Goal: Task Accomplishment & Management: Use online tool/utility

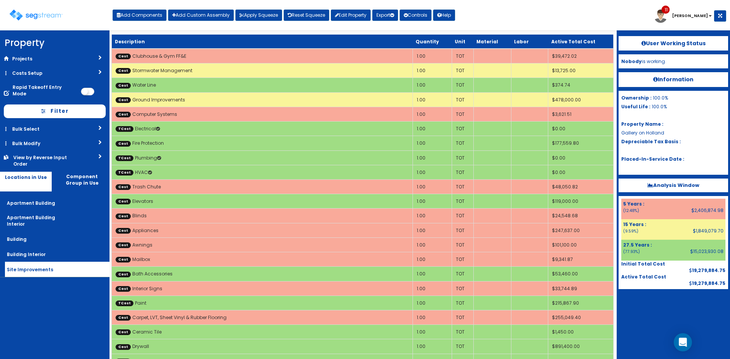
click at [45, 290] on nav "Property DB Projects Recent Properties [GEOGRAPHIC_DATA] Phase II [PERSON_NAME]…" at bounding box center [55, 194] width 110 height 329
click at [488, 11] on div "Toggle navigation Add Components Add Custom Assembly Apply Squeeze Reset Squeez…" at bounding box center [365, 18] width 723 height 25
click at [310, 16] on link "Reset Squeeze" at bounding box center [307, 15] width 46 height 11
click at [573, 13] on div "Toggle navigation Add Components Add Custom Assembly Apply Squeeze Reset Squeez…" at bounding box center [365, 18] width 723 height 25
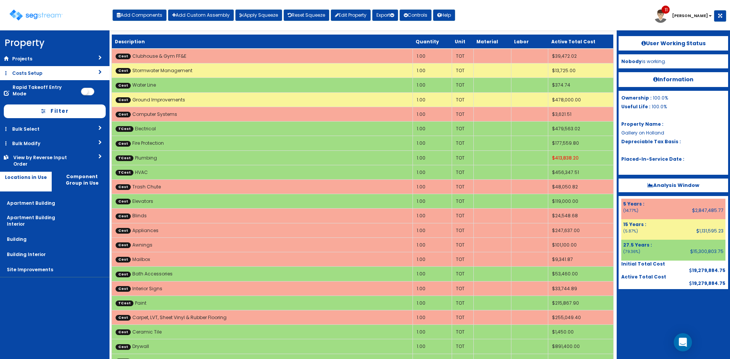
click at [48, 73] on link "Costs Setup" at bounding box center [55, 73] width 110 height 14
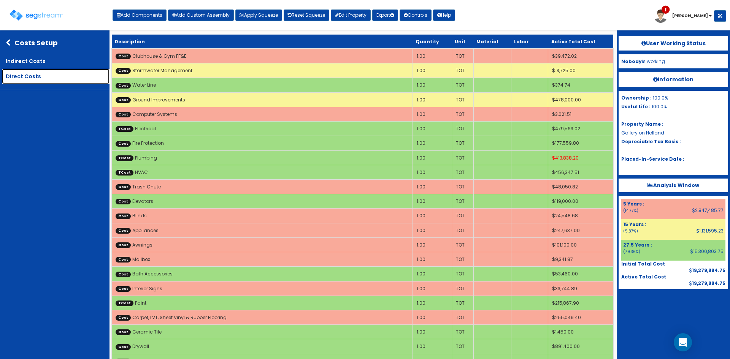
click at [45, 74] on link "Direct Costs" at bounding box center [56, 76] width 108 height 15
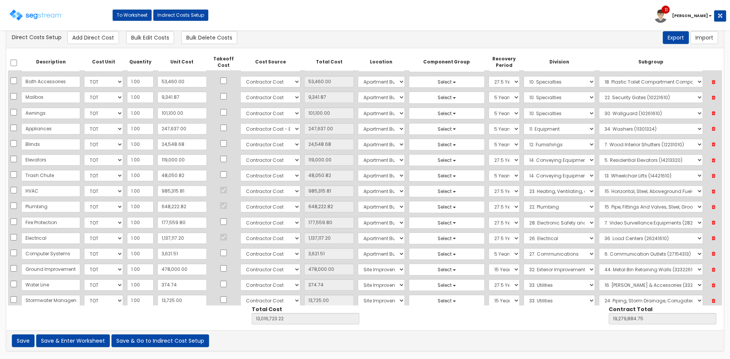
scroll to position [442, 0]
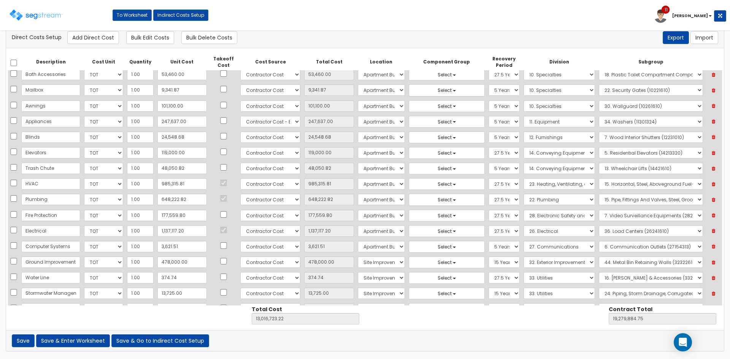
click at [406, 9] on div "Toggle navigation To Worksheet Indirect Costs Setup 11 Drew" at bounding box center [365, 18] width 723 height 25
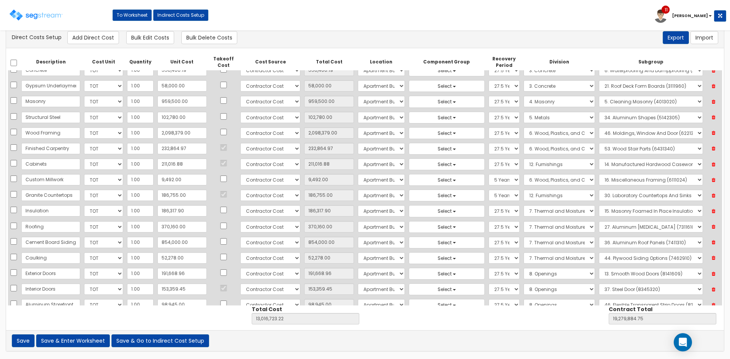
click at [586, 19] on div "Toggle navigation To Worksheet Indirect Costs Setup 11 Drew" at bounding box center [365, 18] width 723 height 25
click at [86, 342] on button "Save & Enter Worksheet" at bounding box center [73, 341] width 74 height 13
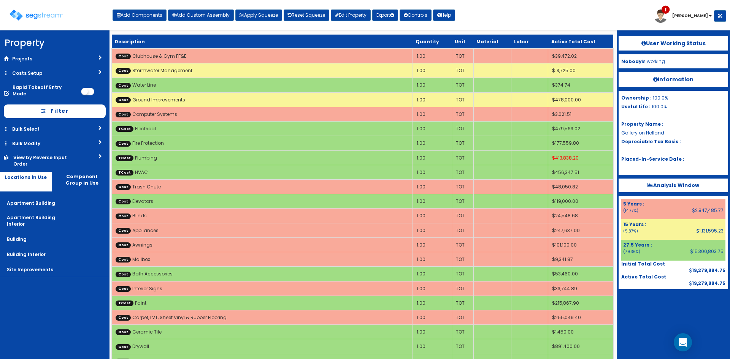
click at [535, 17] on div "Toggle navigation Add Components Add Custom Assembly Apply Squeeze Reset Squeez…" at bounding box center [365, 18] width 723 height 25
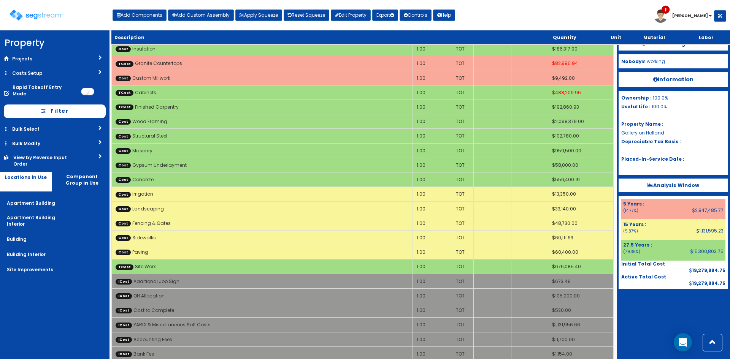
scroll to position [1732, 0]
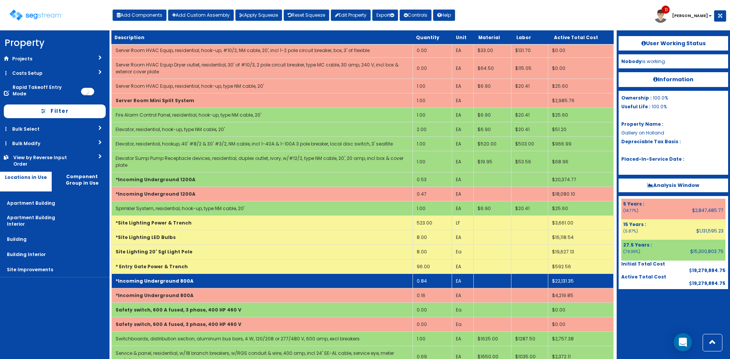
click at [297, 279] on td "*Incoming Underground 800A" at bounding box center [262, 281] width 301 height 14
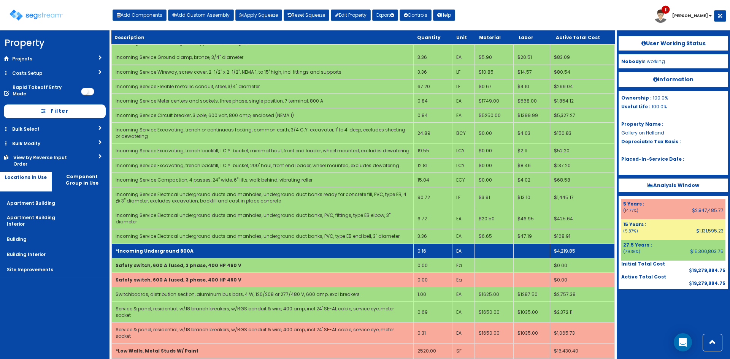
scroll to position [2028, 0]
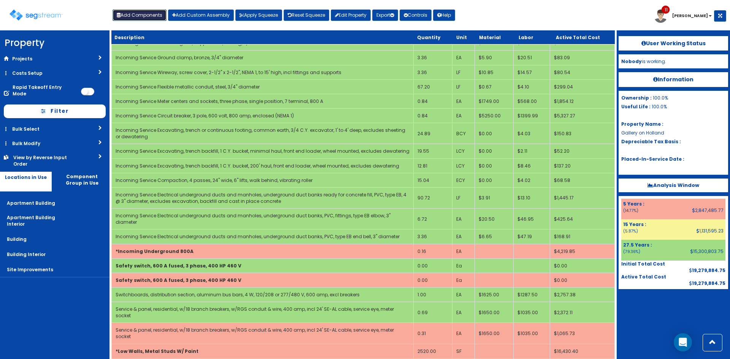
click at [147, 13] on button "Add Components" at bounding box center [140, 15] width 54 height 11
select select "26000000"
select select "275Y"
select select "default"
select select "27"
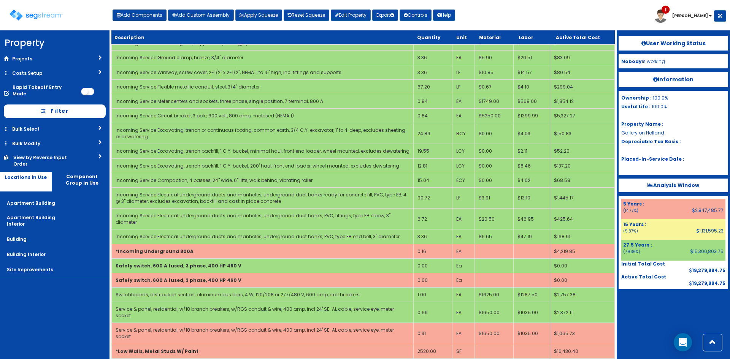
select select "5268330"
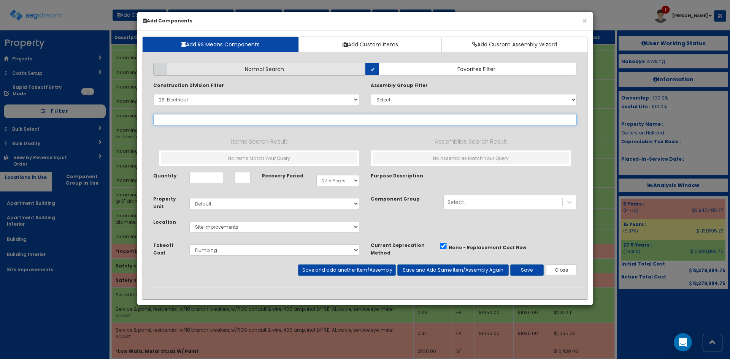
select select
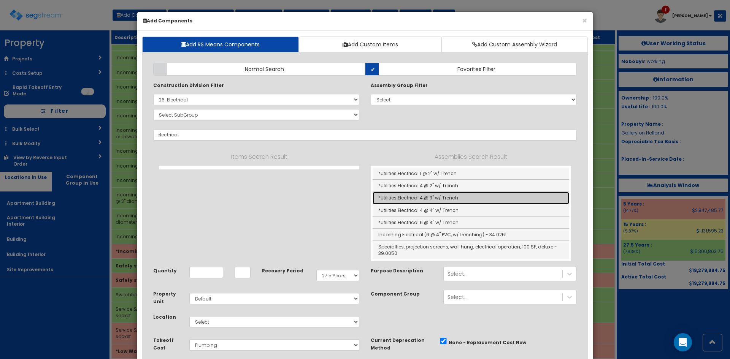
click at [418, 197] on link "*Utilities Electrical 4 @ 3" w/ Trench" at bounding box center [471, 198] width 197 height 12
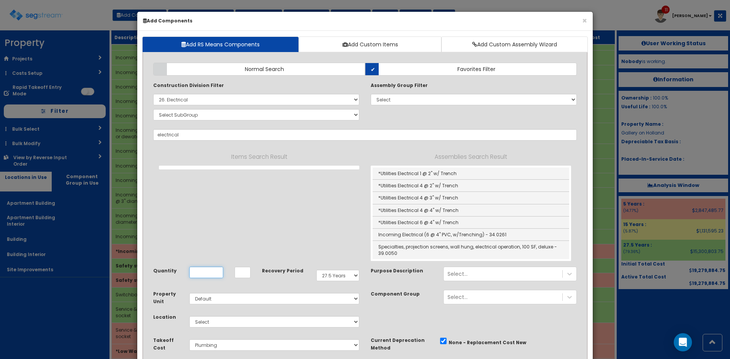
type input "*Utilities Electrical 4 @ 3" w/ Trench"
type input "LF"
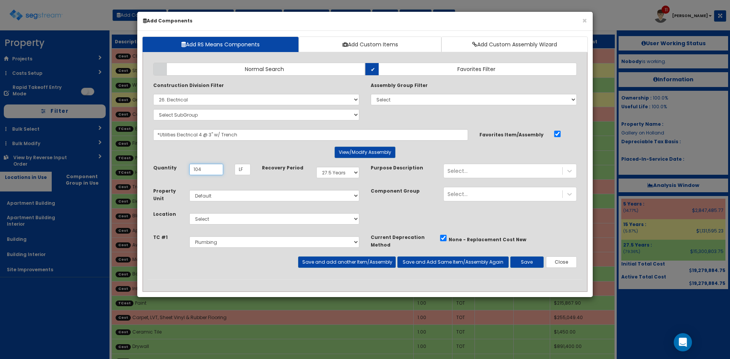
type input "104"
click at [277, 218] on select "Select Apartment Building Apartment Building Interior Building Building Interio…" at bounding box center [274, 218] width 170 height 11
select select "27"
click at [189, 213] on select "Select Apartment Building Apartment Building Interior Building Building Interio…" at bounding box center [274, 218] width 170 height 11
click at [242, 242] on select "Select Site Work Finished Carpentry Cabinets Granite Countertops Interior Doors…" at bounding box center [274, 242] width 170 height 11
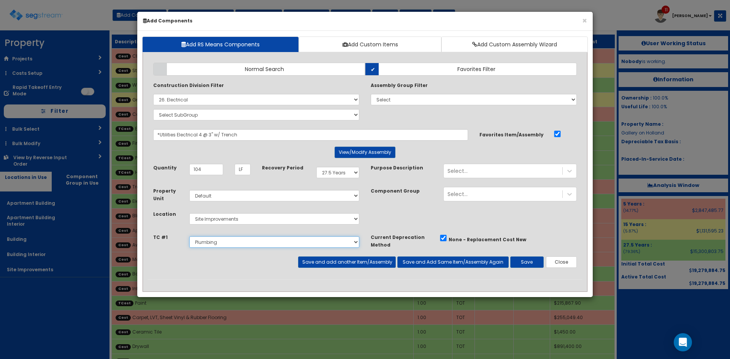
select select "5268332"
click at [189, 237] on select "Select Site Work Finished Carpentry Cabinets Granite Countertops Interior Doors…" at bounding box center [274, 242] width 170 height 11
click at [520, 260] on button "Save" at bounding box center [526, 262] width 33 height 11
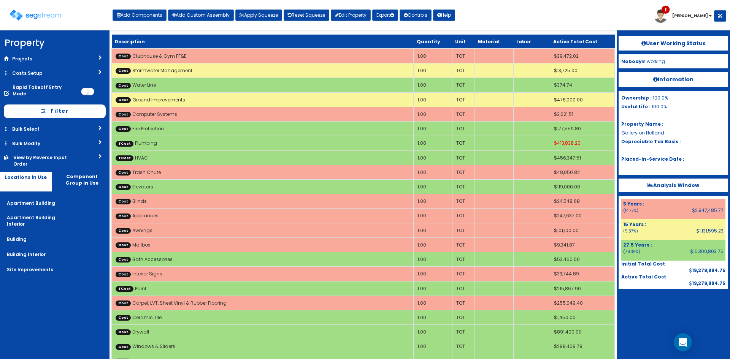
click at [470, 21] on div "Toggle navigation Add Components Add Custom Assembly Apply Squeeze Reset Squeez…" at bounding box center [365, 18] width 723 height 25
drag, startPoint x: 69, startPoint y: 299, endPoint x: 65, endPoint y: 288, distance: 11.9
click at [69, 297] on nav "Property DB Projects Recent Properties Lexington Hills Phase II Hines Pool &Spa…" at bounding box center [55, 194] width 110 height 329
click at [265, 19] on button "Apply Squeeze" at bounding box center [258, 15] width 47 height 11
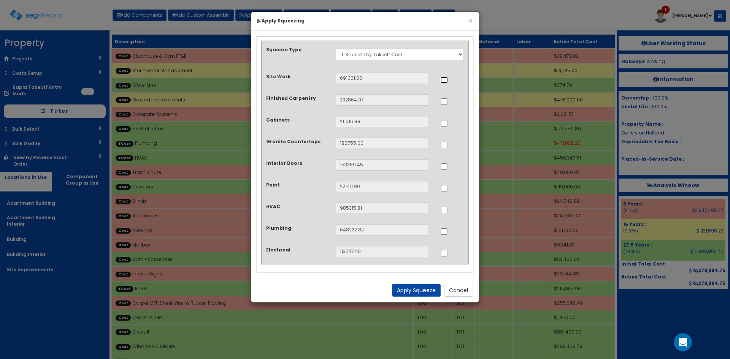
click at [446, 80] on input "..." at bounding box center [444, 80] width 8 height 6
checkbox input "true"
drag, startPoint x: 441, startPoint y: 124, endPoint x: 448, endPoint y: 138, distance: 15.8
click at [442, 124] on input "..." at bounding box center [444, 123] width 8 height 6
checkbox input "true"
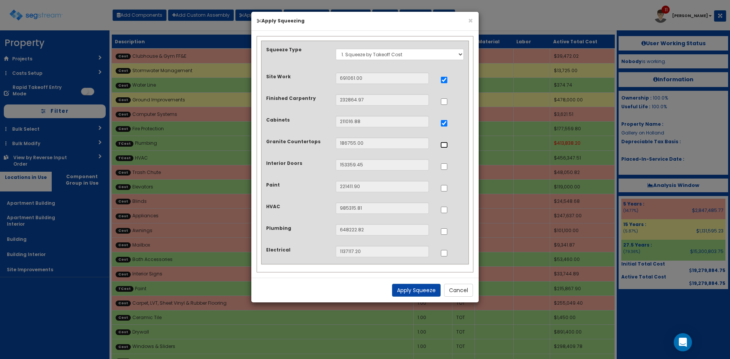
click at [447, 145] on input "..." at bounding box center [444, 145] width 8 height 6
checkbox input "true"
click at [445, 211] on input "..." at bounding box center [444, 210] width 8 height 6
checkbox input "true"
click at [445, 233] on input "..." at bounding box center [444, 232] width 8 height 6
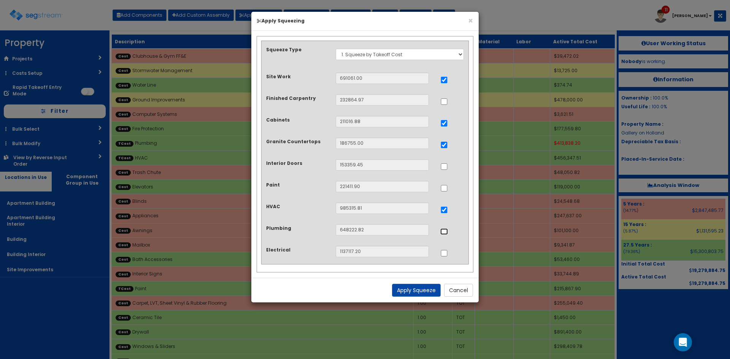
checkbox input "true"
click at [444, 255] on input "..." at bounding box center [444, 253] width 8 height 6
checkbox input "true"
click at [413, 293] on button "Apply Squeeze" at bounding box center [416, 290] width 49 height 13
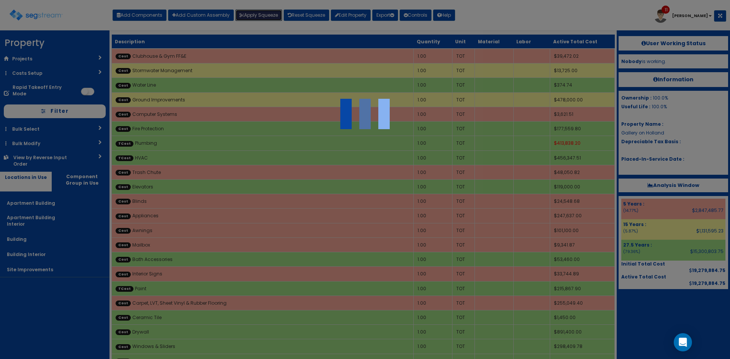
scroll to position [0, 0]
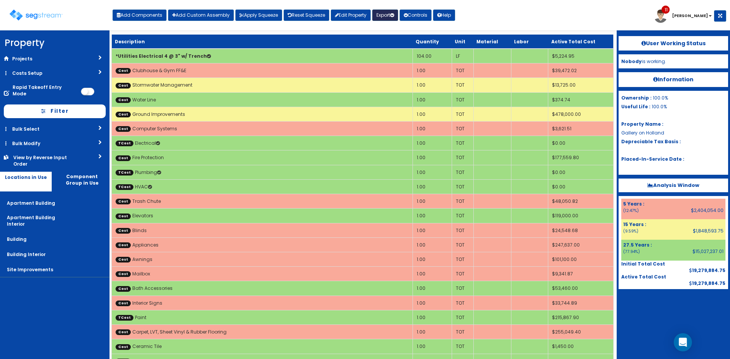
click at [385, 16] on button "Export" at bounding box center [385, 15] width 26 height 11
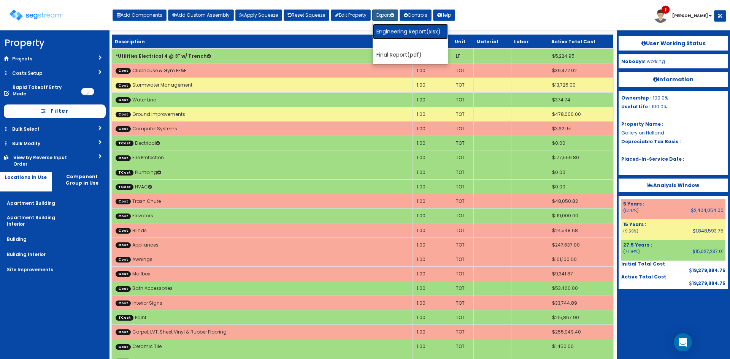
click at [391, 33] on link "Engineering Report(xlsx)" at bounding box center [410, 31] width 75 height 15
